Goal: Transaction & Acquisition: Book appointment/travel/reservation

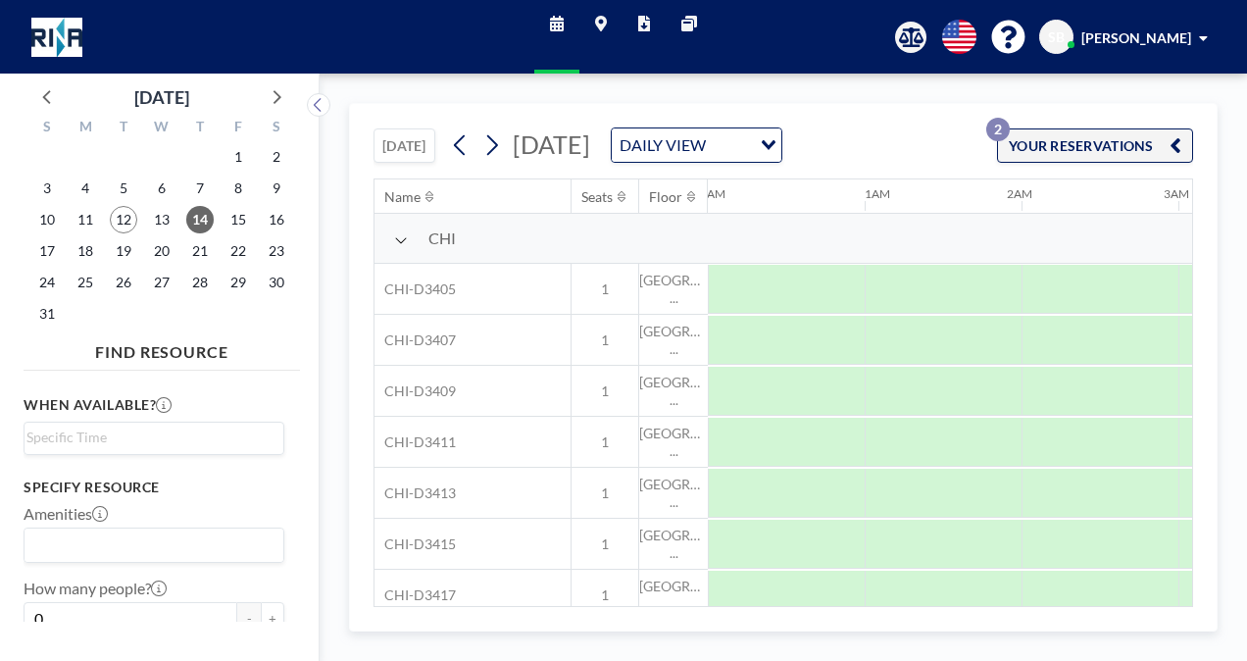
scroll to position [0, 1098]
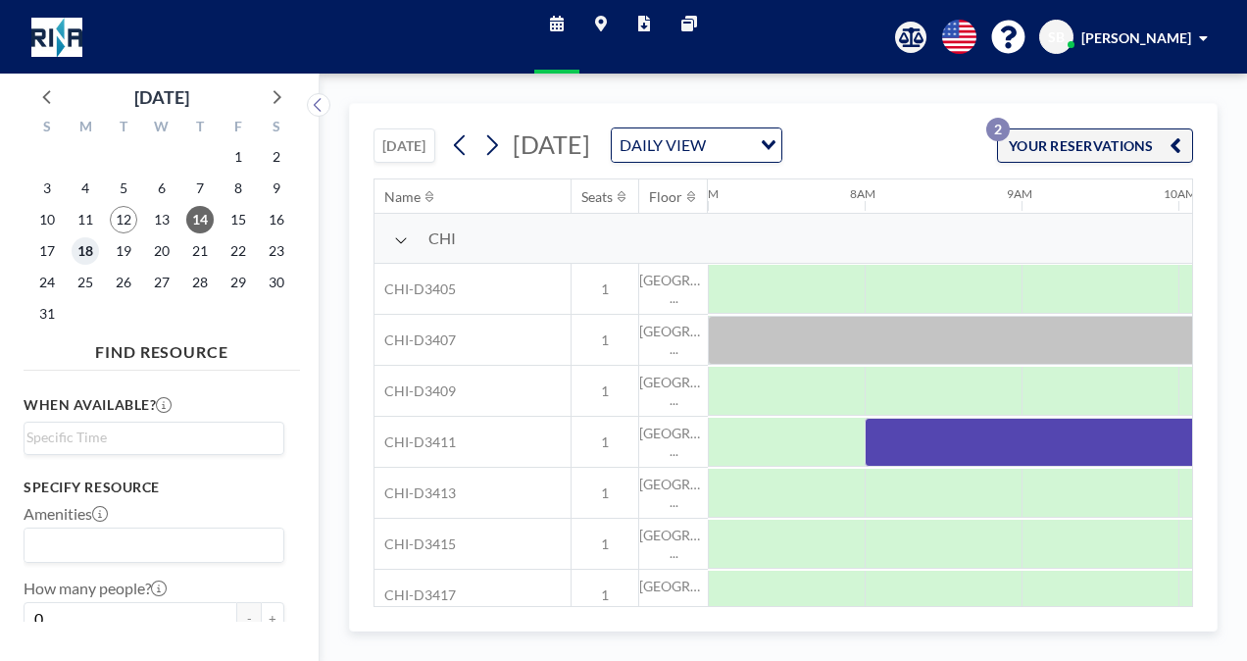
click at [84, 255] on span "18" at bounding box center [85, 250] width 27 height 27
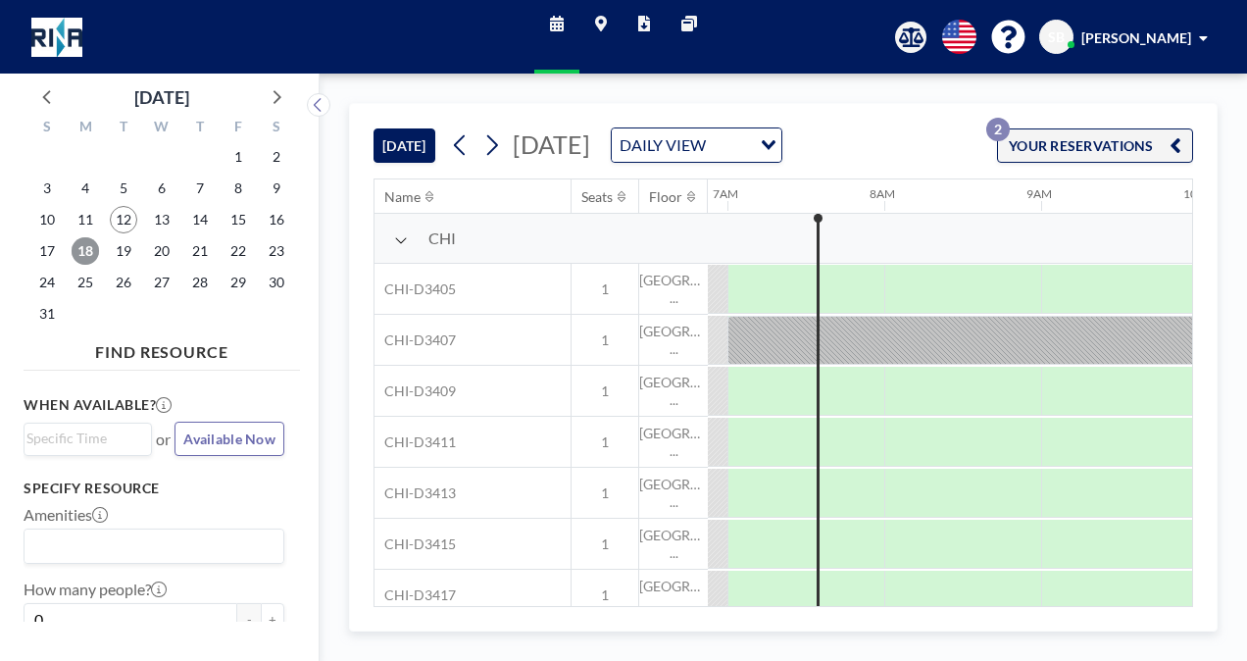
scroll to position [0, 1092]
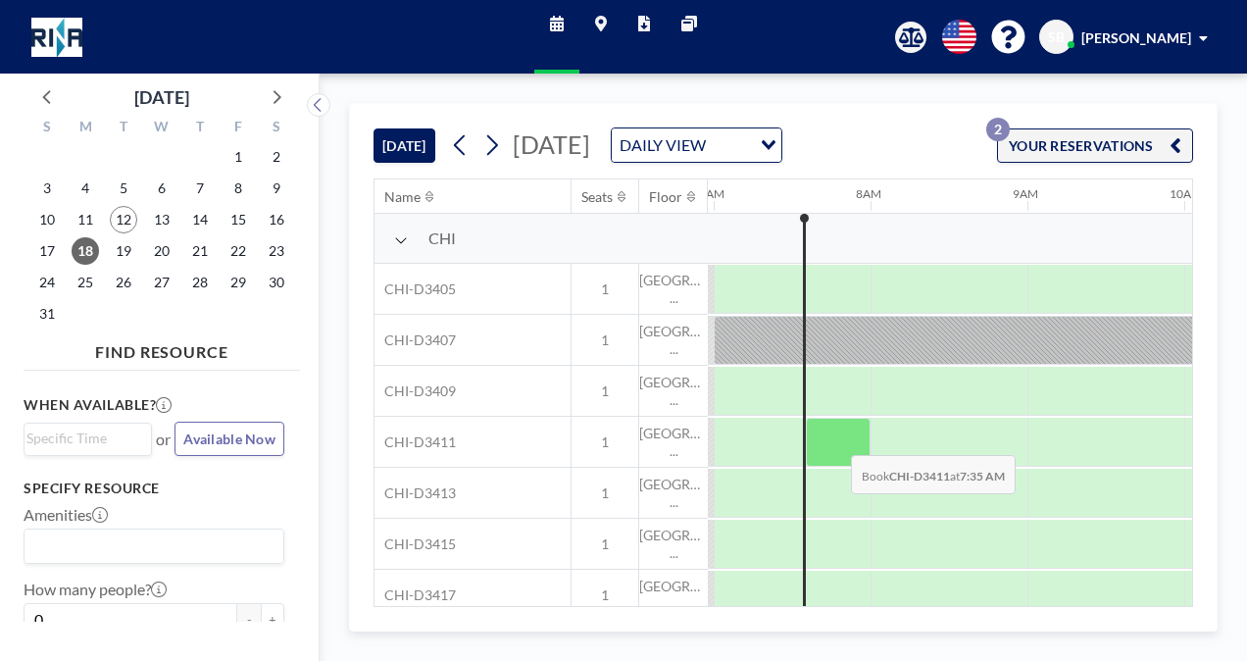
click at [834, 439] on div at bounding box center [838, 442] width 65 height 49
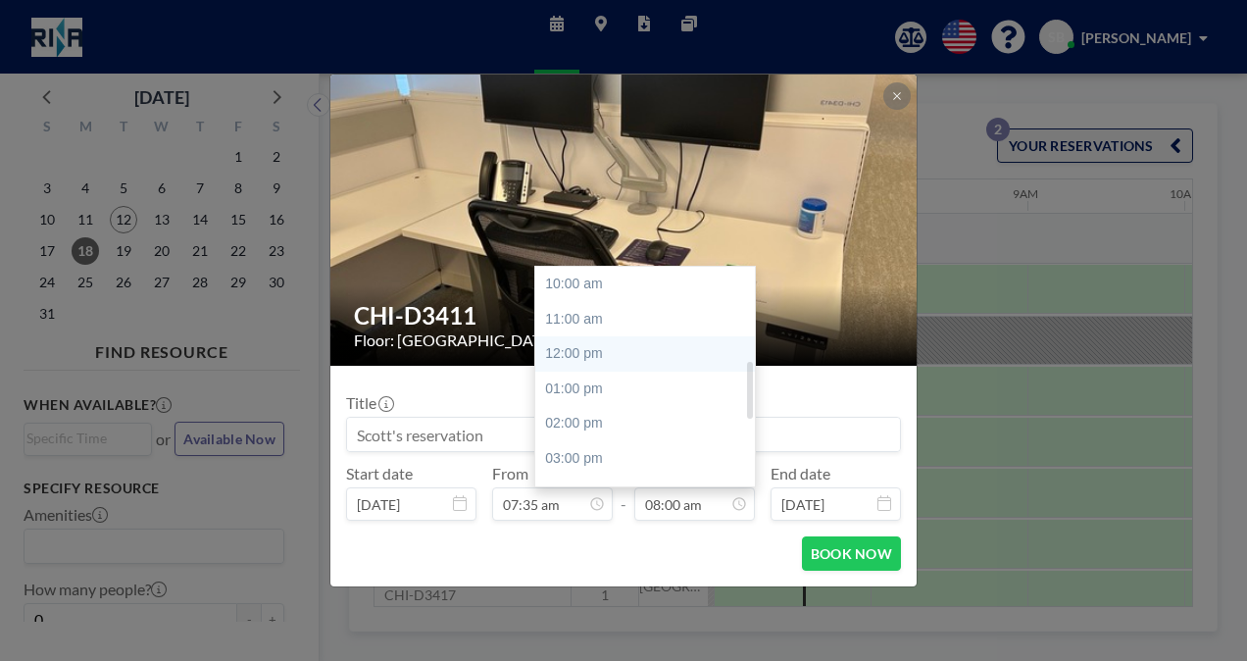
scroll to position [377, 0]
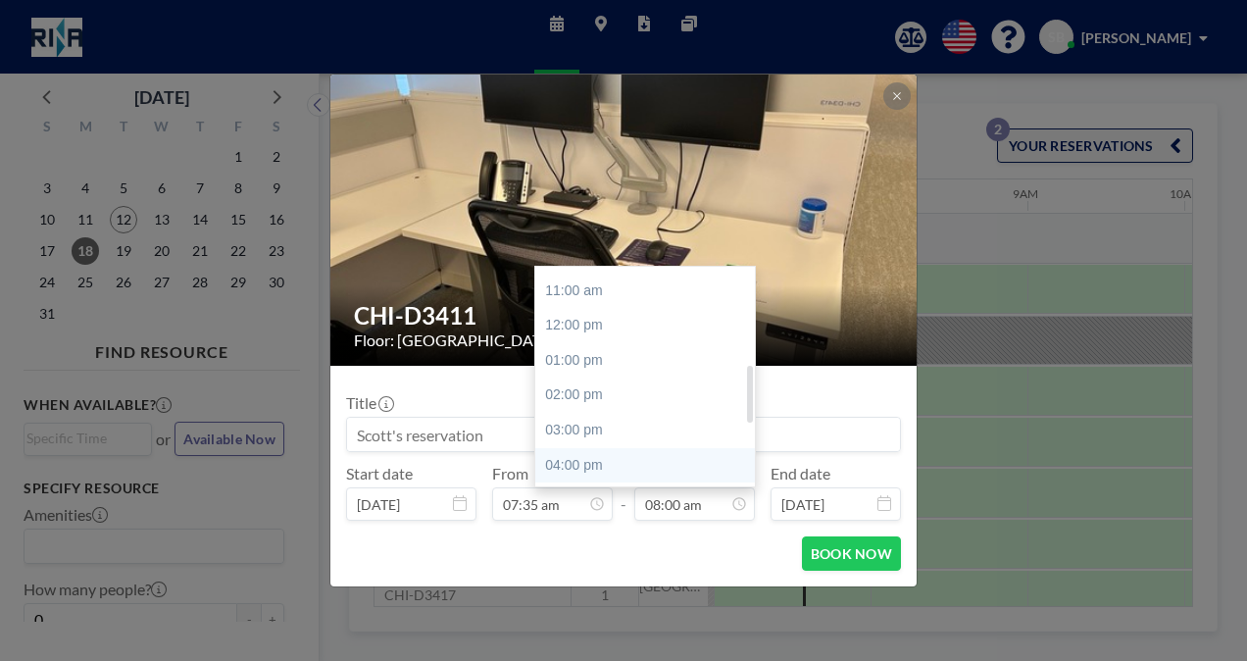
click at [635, 460] on div "04:00 pm" at bounding box center [649, 465] width 229 height 35
type input "04:00 pm"
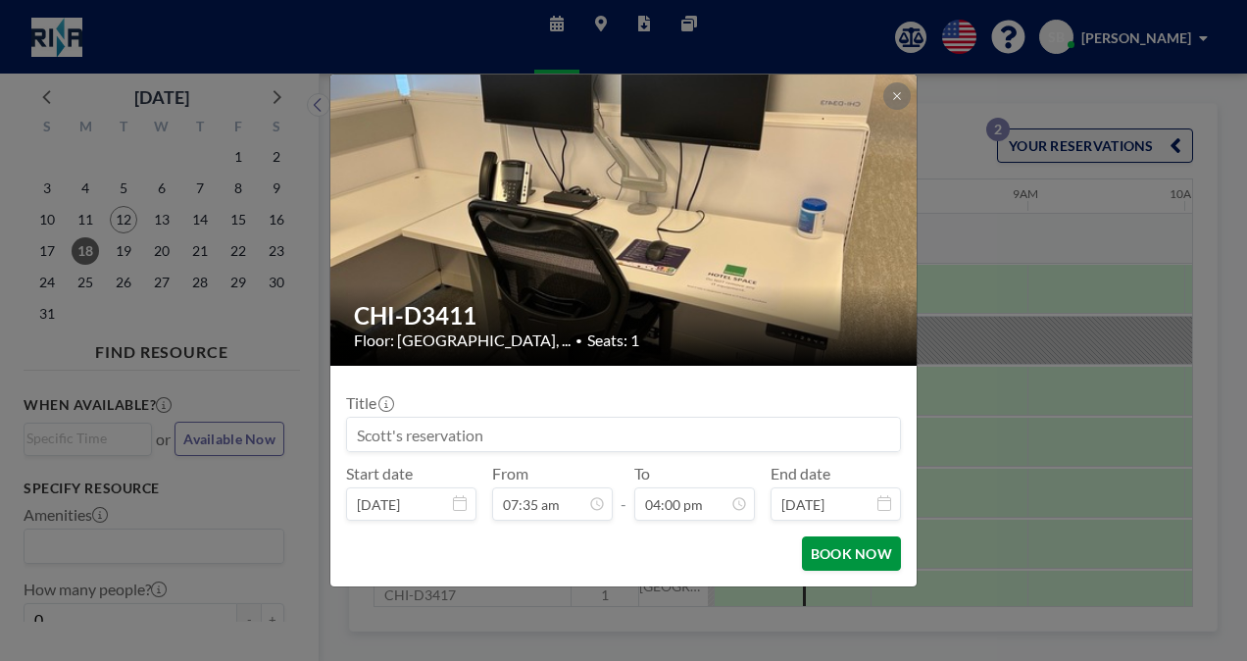
scroll to position [559, 0]
click at [845, 559] on button "BOOK NOW" at bounding box center [851, 553] width 99 height 34
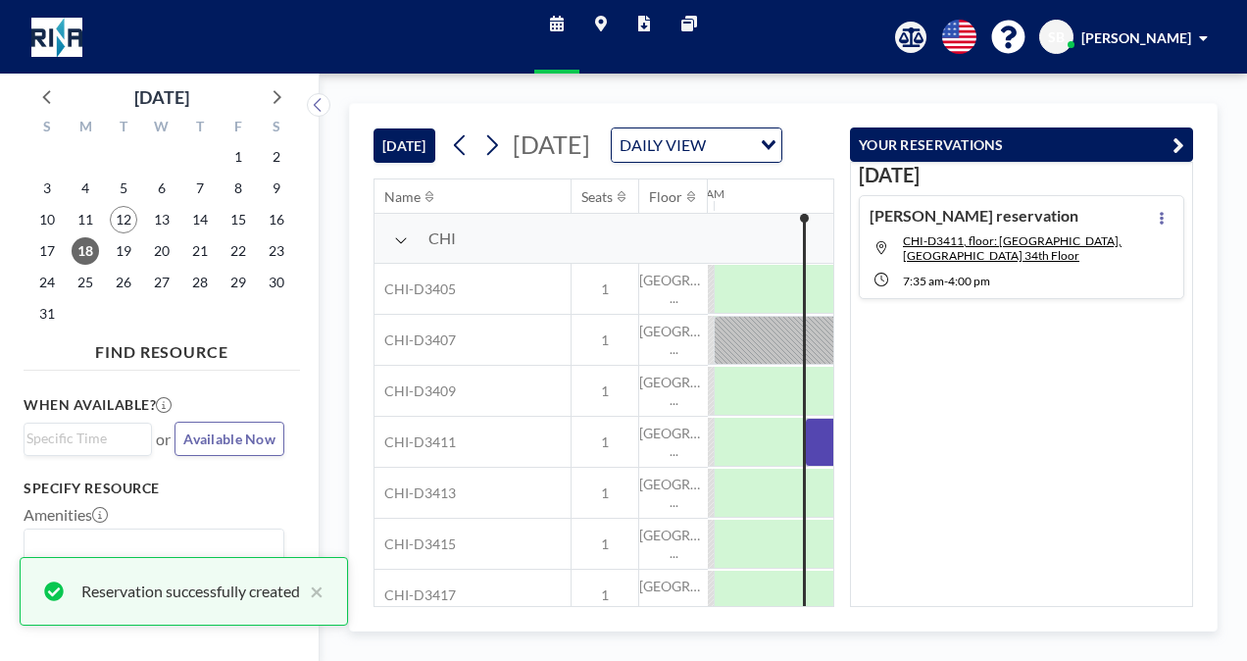
click at [1179, 148] on icon "button" at bounding box center [1178, 145] width 12 height 24
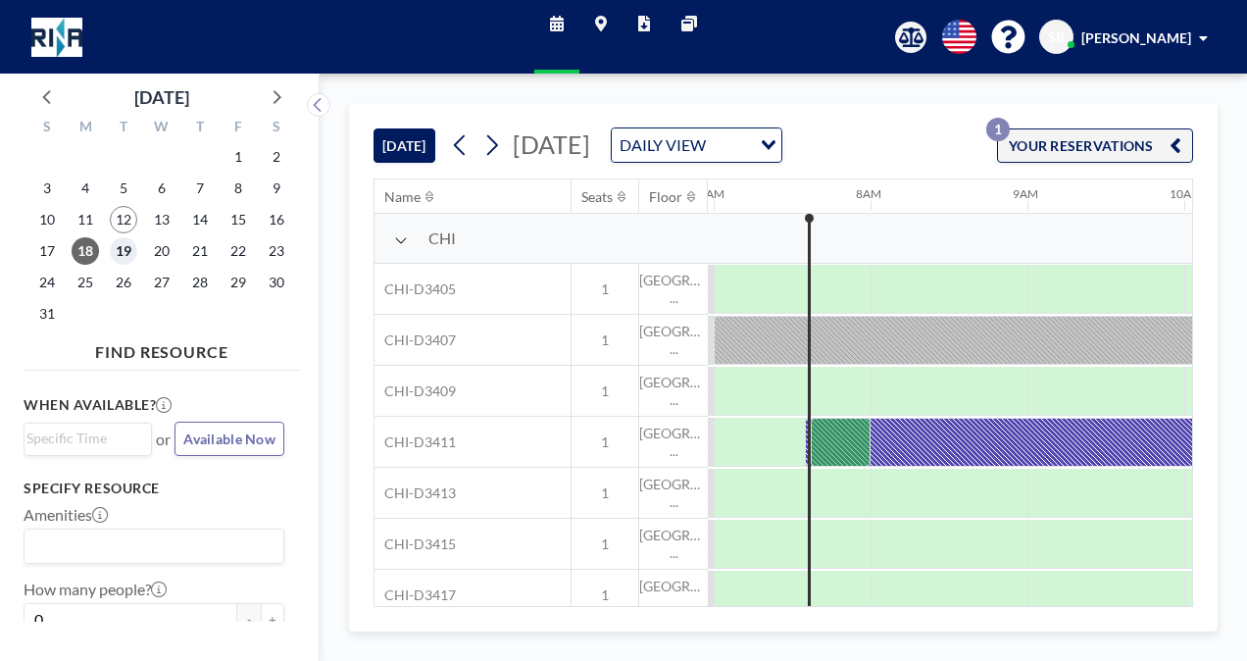
click at [133, 252] on span "19" at bounding box center [123, 250] width 27 height 27
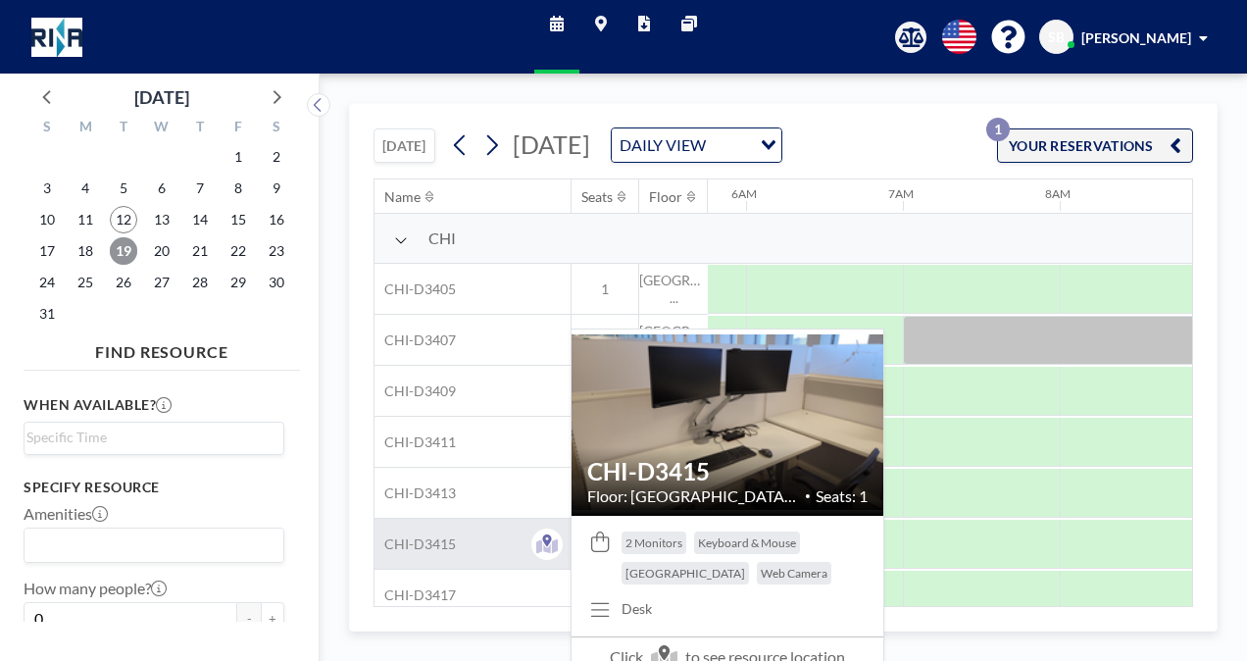
scroll to position [0, 1098]
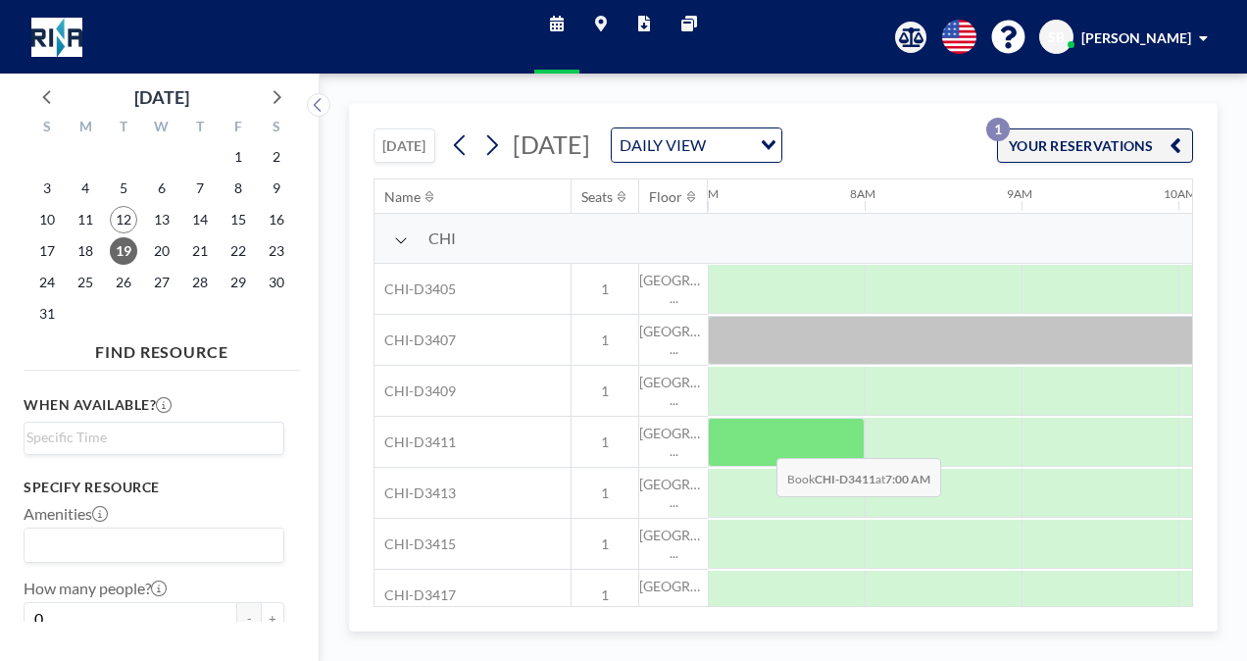
click at [761, 441] on div at bounding box center [786, 442] width 157 height 49
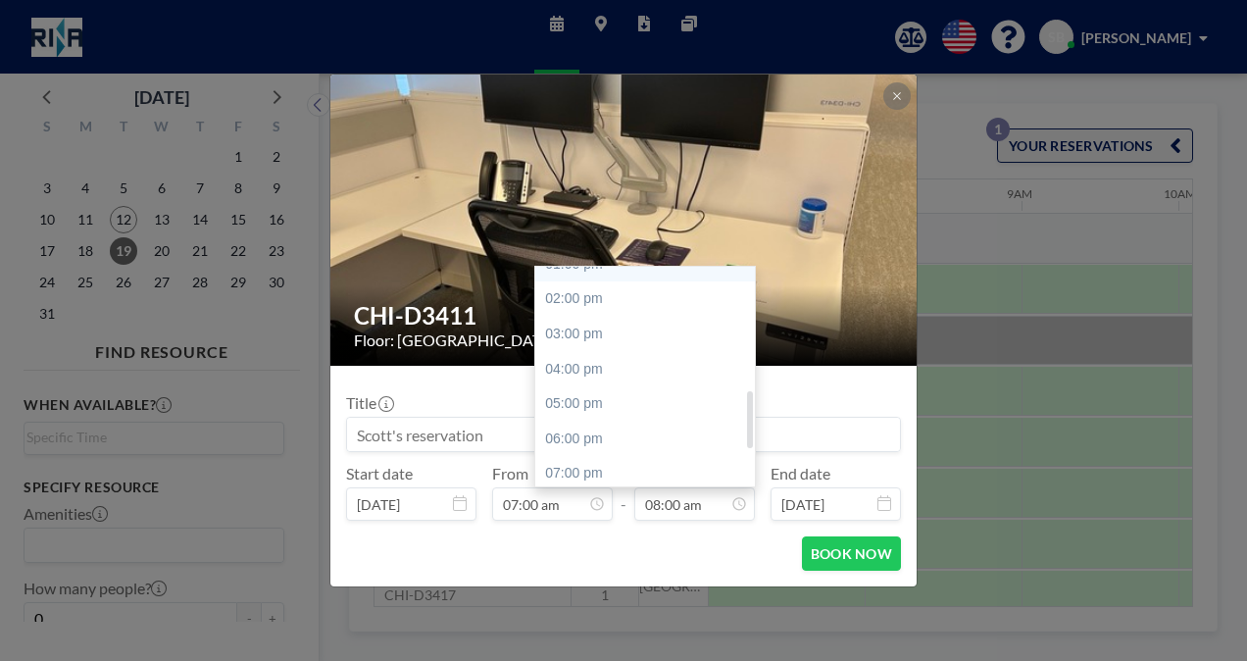
scroll to position [475, 0]
click at [601, 371] on div "04:00 pm" at bounding box center [649, 367] width 229 height 35
type input "04:00 pm"
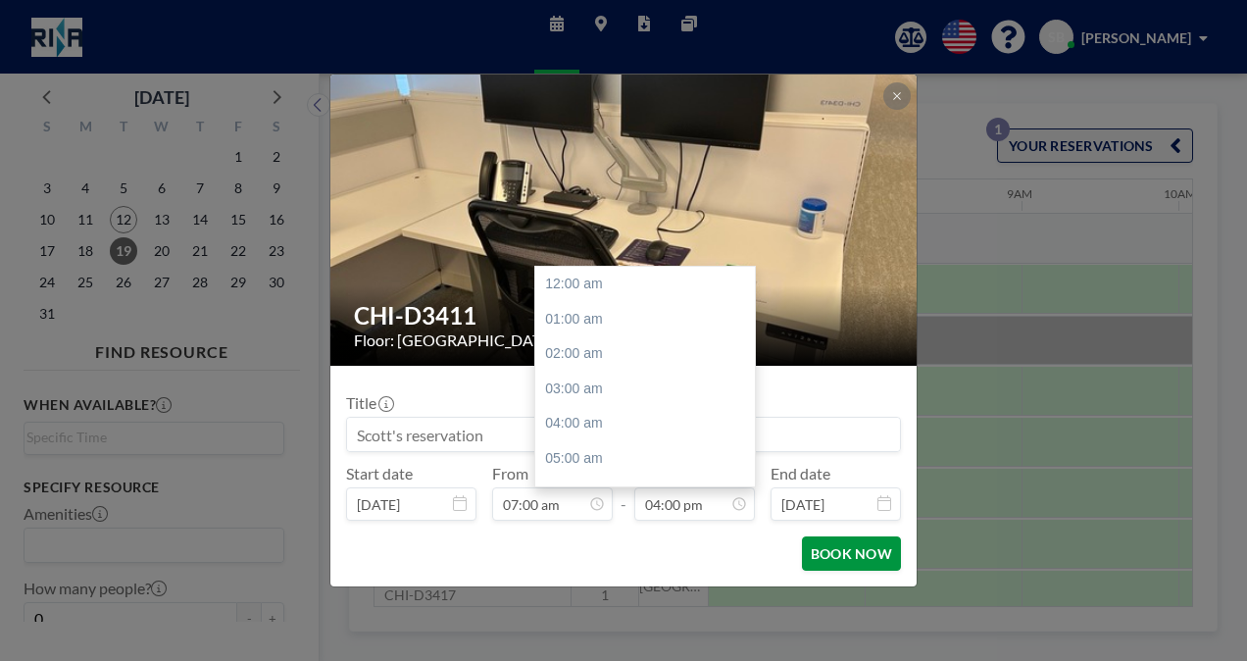
scroll to position [559, 0]
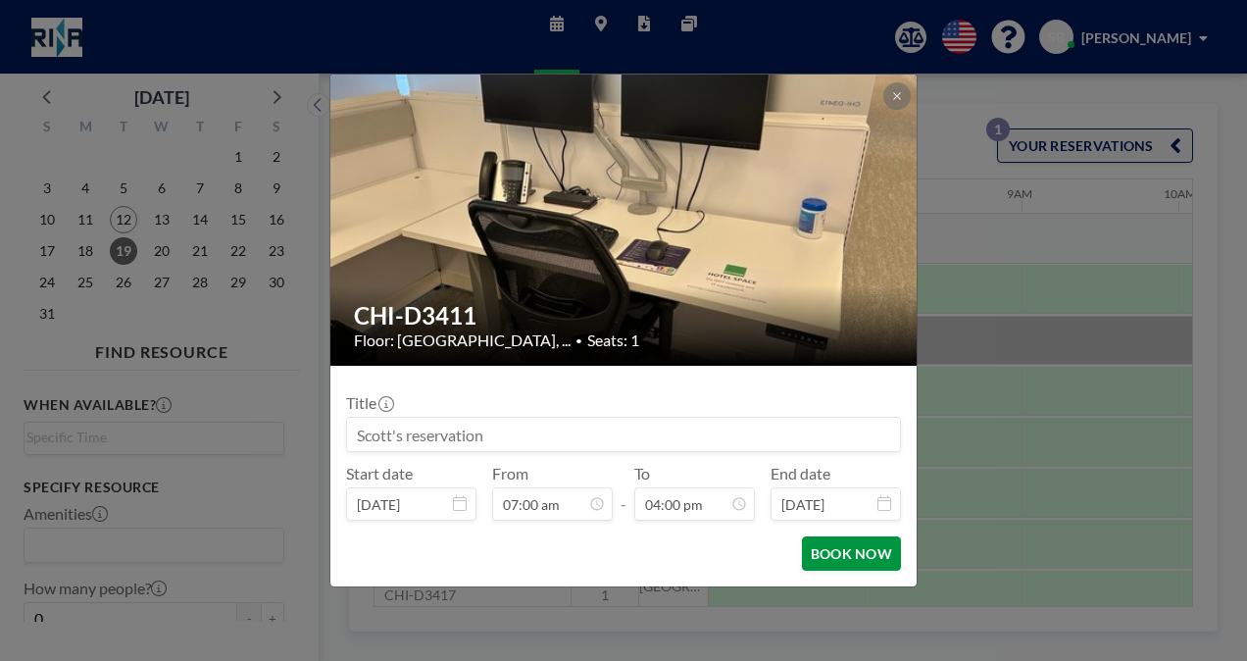
click at [843, 553] on button "BOOK NOW" at bounding box center [851, 553] width 99 height 34
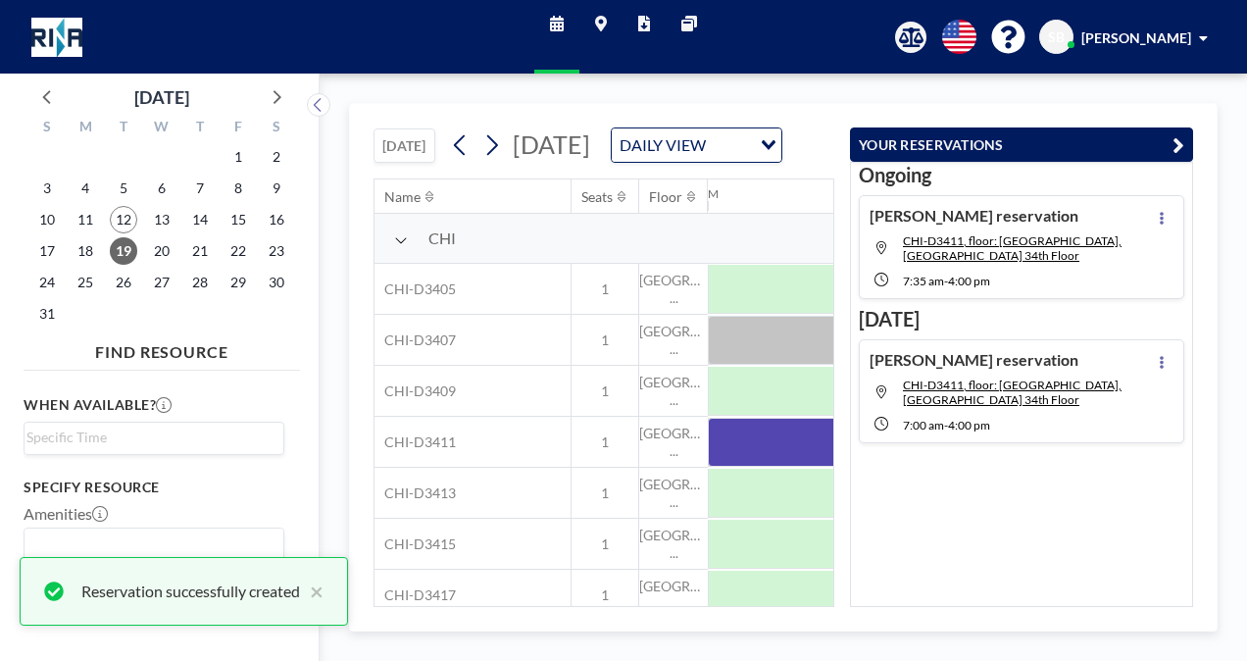
click at [1182, 143] on icon "button" at bounding box center [1178, 145] width 12 height 24
